Goal: Transaction & Acquisition: Purchase product/service

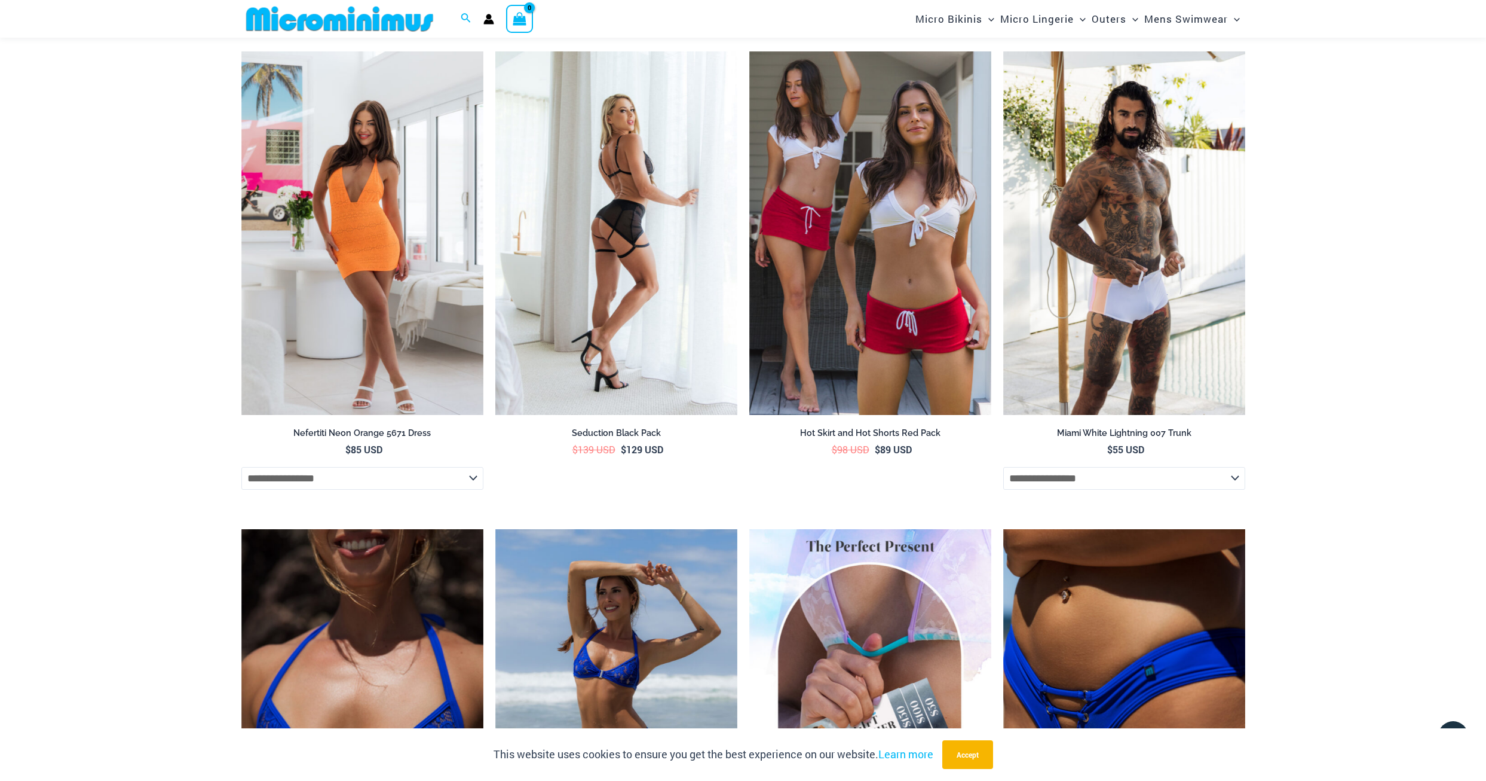
scroll to position [3516, 0]
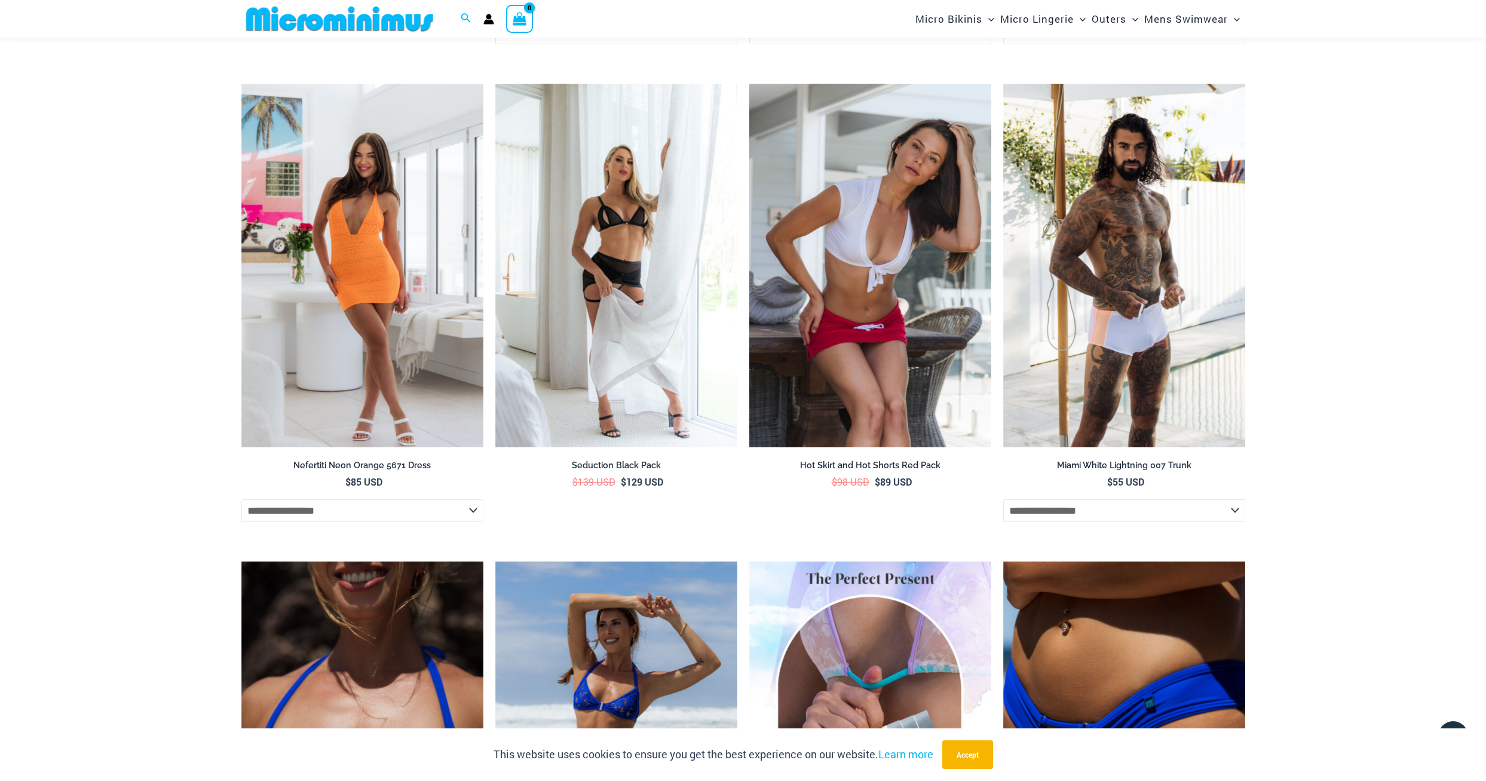
click at [840, 308] on img at bounding box center [870, 265] width 242 height 363
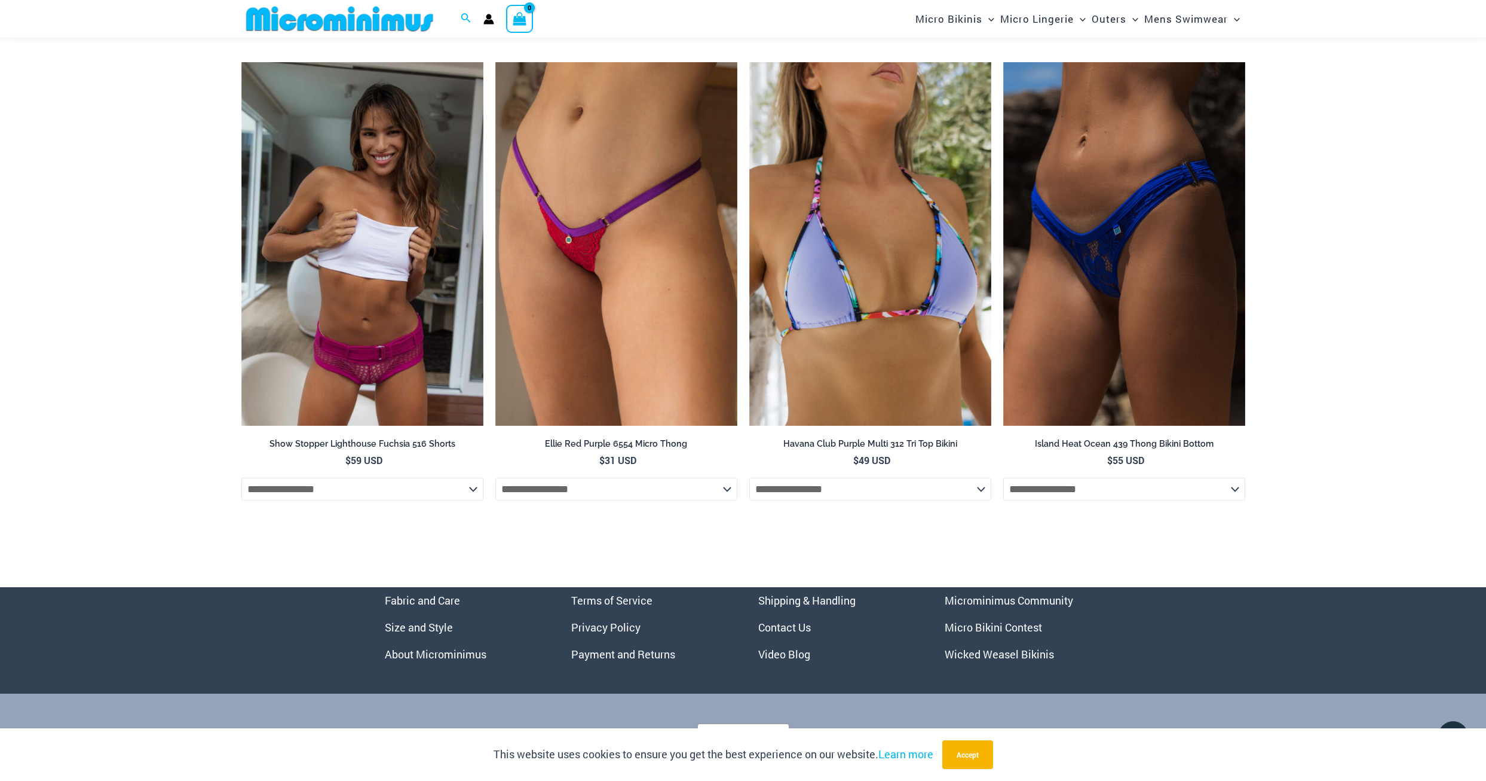
scroll to position [3278, 0]
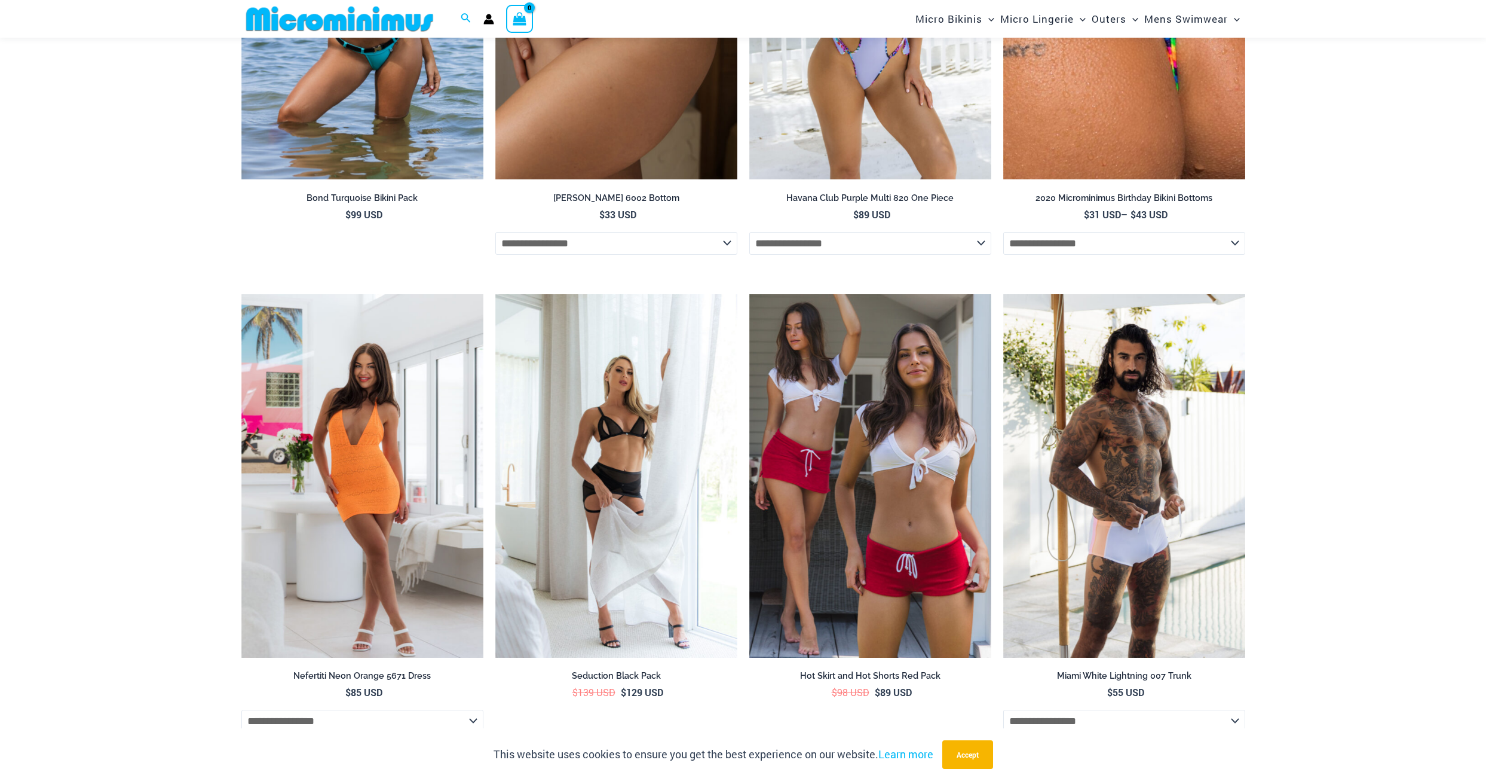
scroll to position [3516, 0]
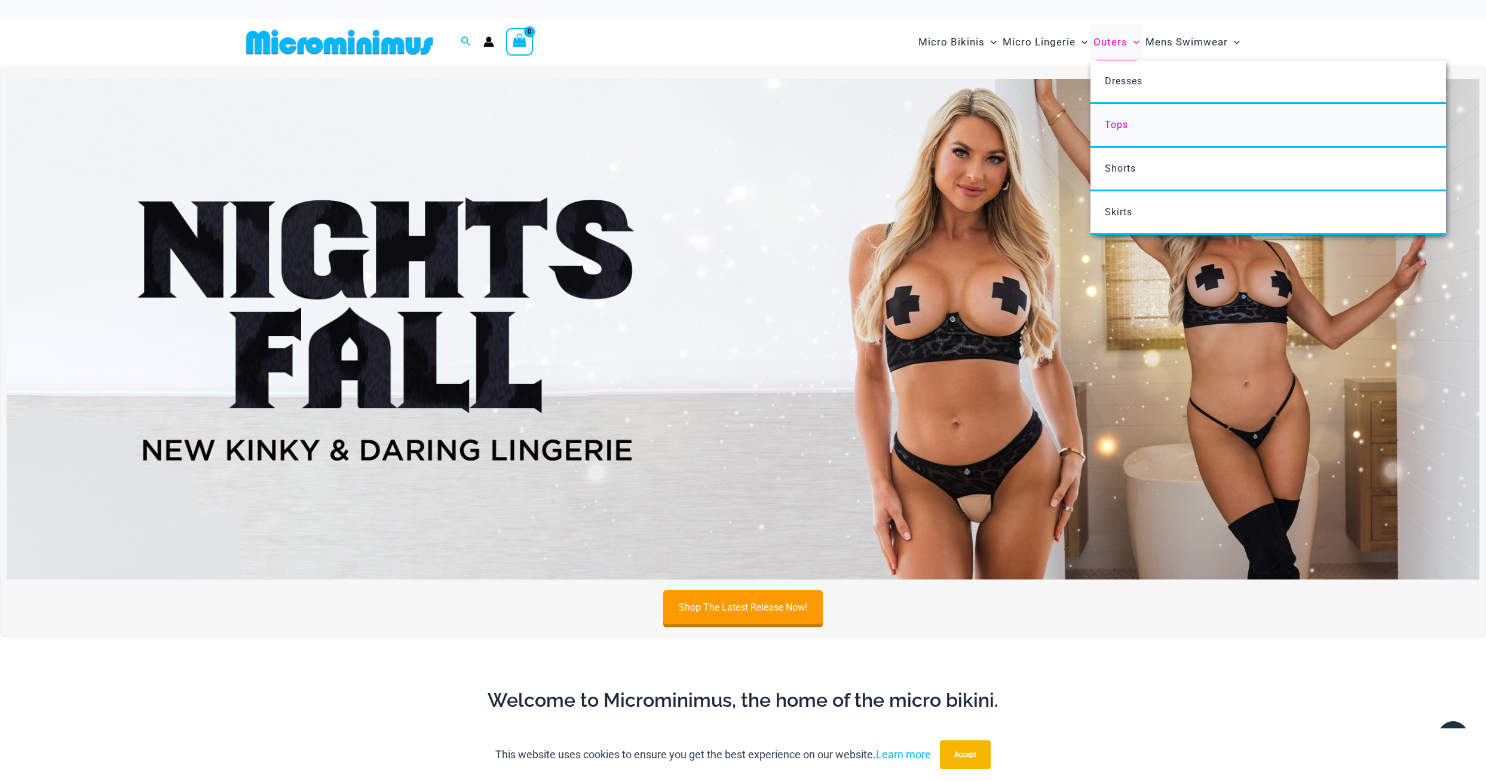
click at [1115, 124] on span "Tops" at bounding box center [1116, 124] width 23 height 11
click at [1122, 208] on span "Skirts" at bounding box center [1118, 211] width 27 height 11
click at [1128, 164] on span "Shorts" at bounding box center [1120, 168] width 31 height 11
click at [1122, 43] on span "Outers" at bounding box center [1111, 42] width 34 height 30
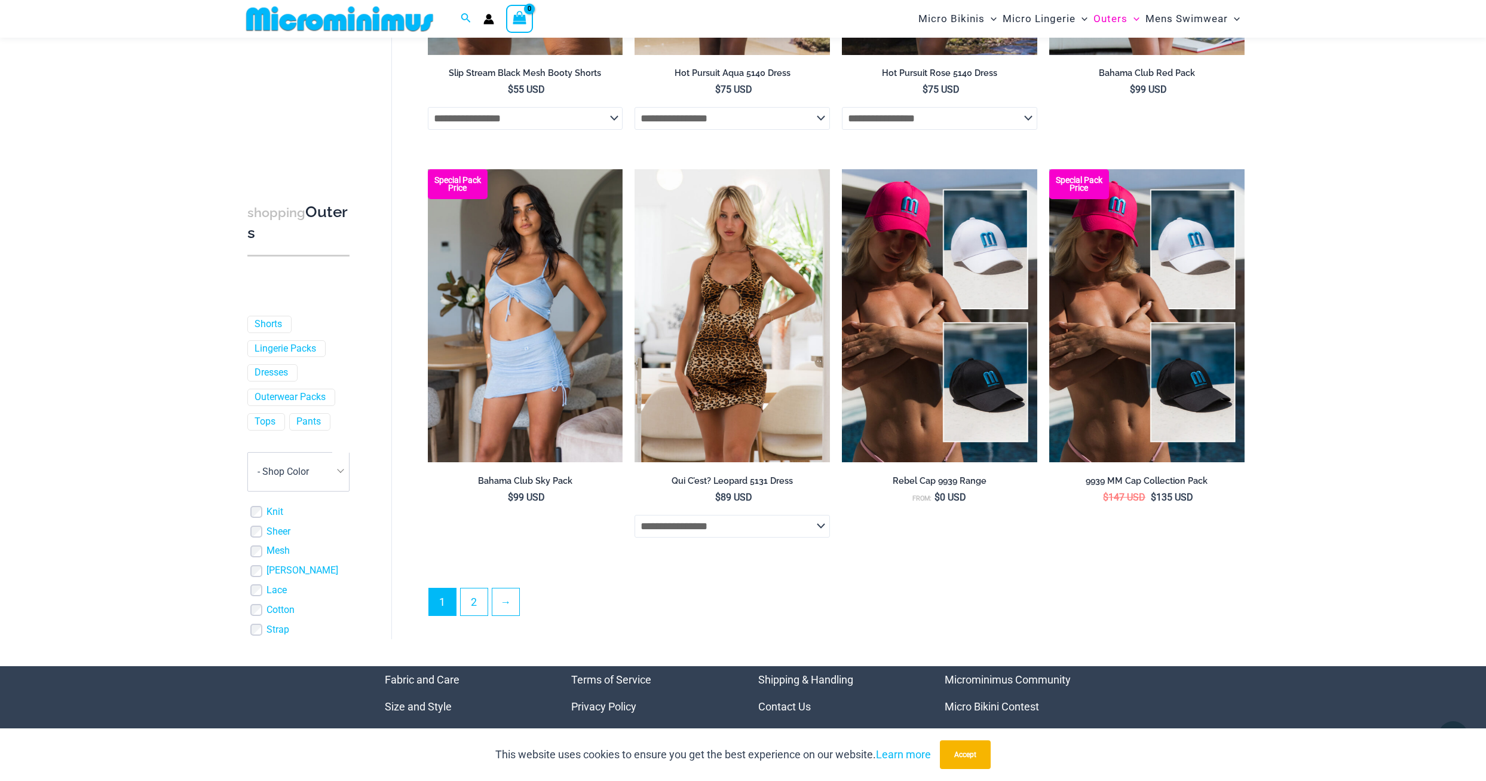
scroll to position [2919, 0]
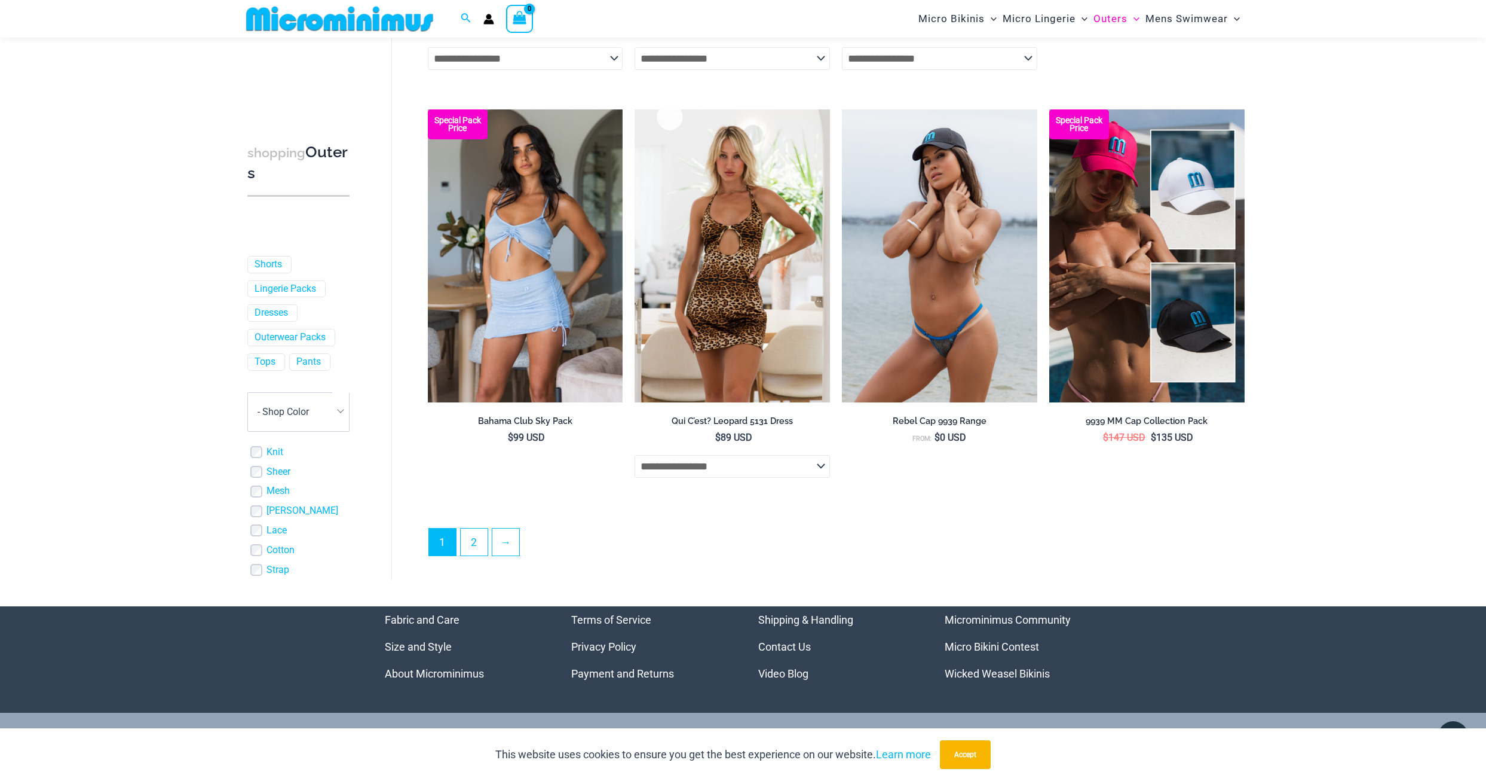
click at [965, 207] on img at bounding box center [939, 255] width 195 height 293
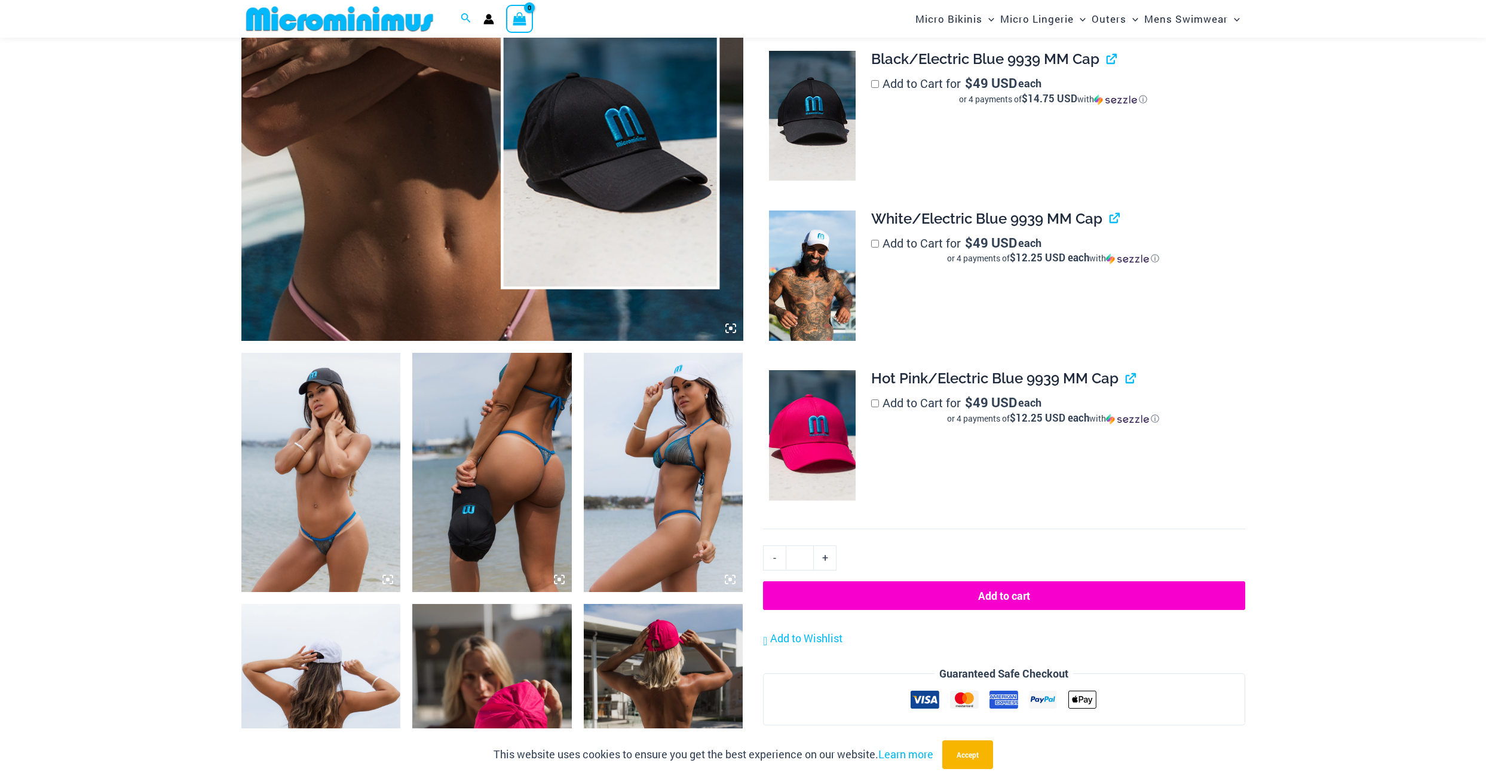
scroll to position [587, 0]
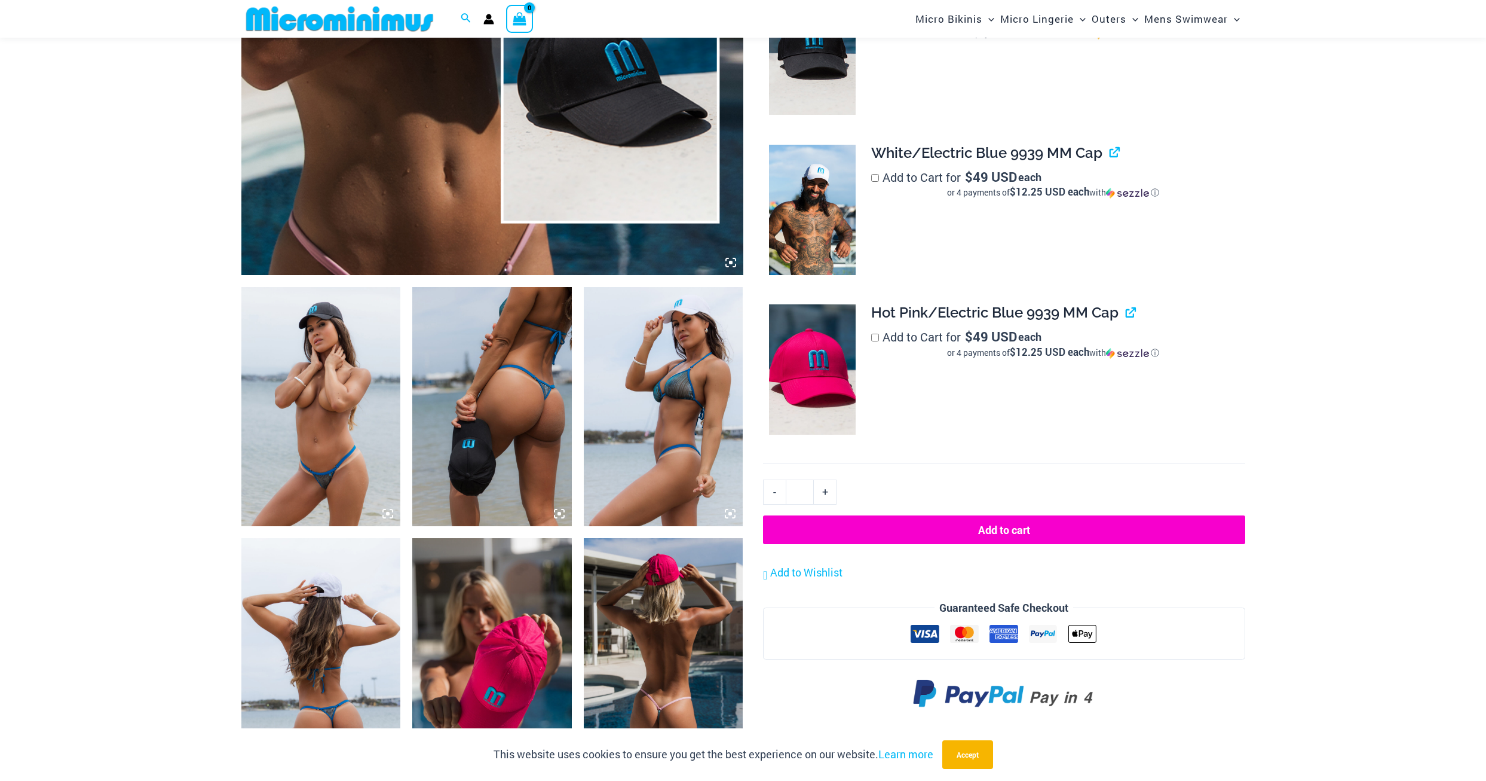
click at [300, 378] on img at bounding box center [321, 406] width 160 height 239
